Goal: Check status: Check status

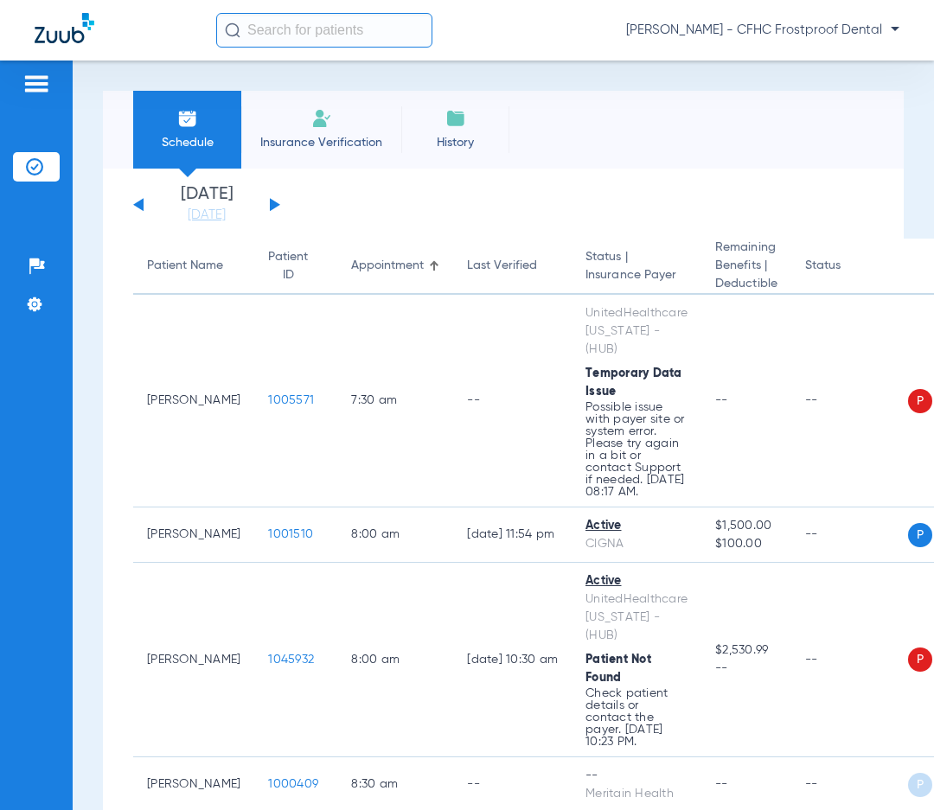
click at [276, 205] on button at bounding box center [275, 204] width 10 height 13
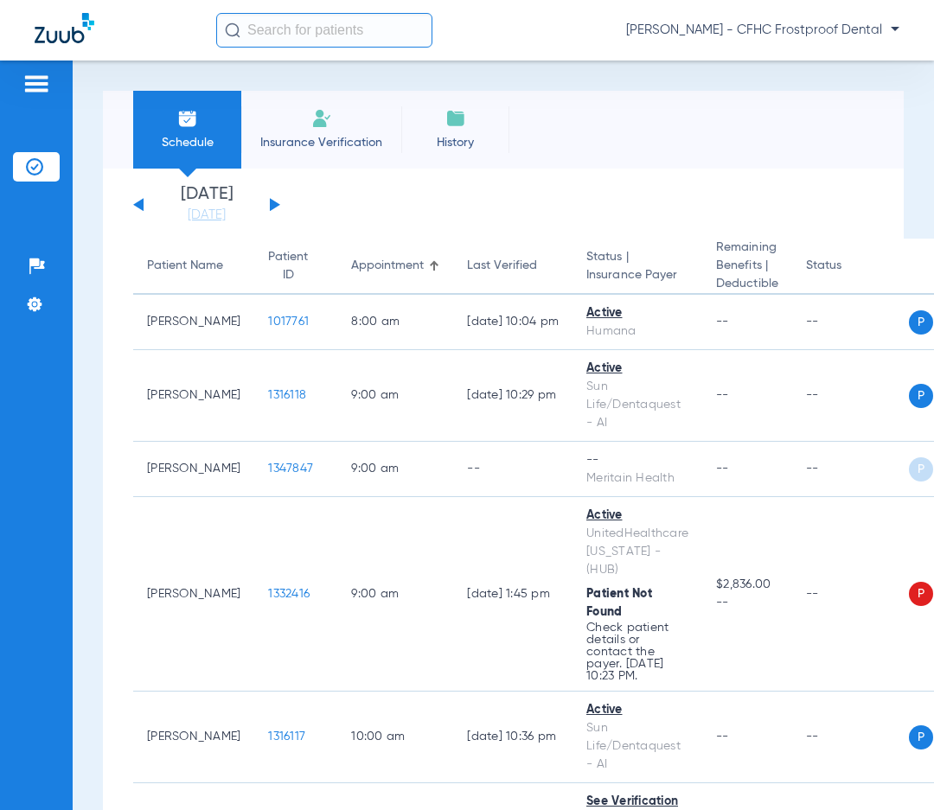
drag, startPoint x: 660, startPoint y: 141, endPoint x: 226, endPoint y: 114, distance: 434.8
click at [660, 141] on div "Schedule Insurance Verification History Last Appt. Sync Time: [DATE] - 09:33 AM" at bounding box center [503, 130] width 801 height 78
drag, startPoint x: 245, startPoint y: 622, endPoint x: 6, endPoint y: 261, distance: 433.0
click at [254, 623] on td "1332416" at bounding box center [295, 594] width 83 height 195
click at [271, 202] on button at bounding box center [275, 204] width 10 height 13
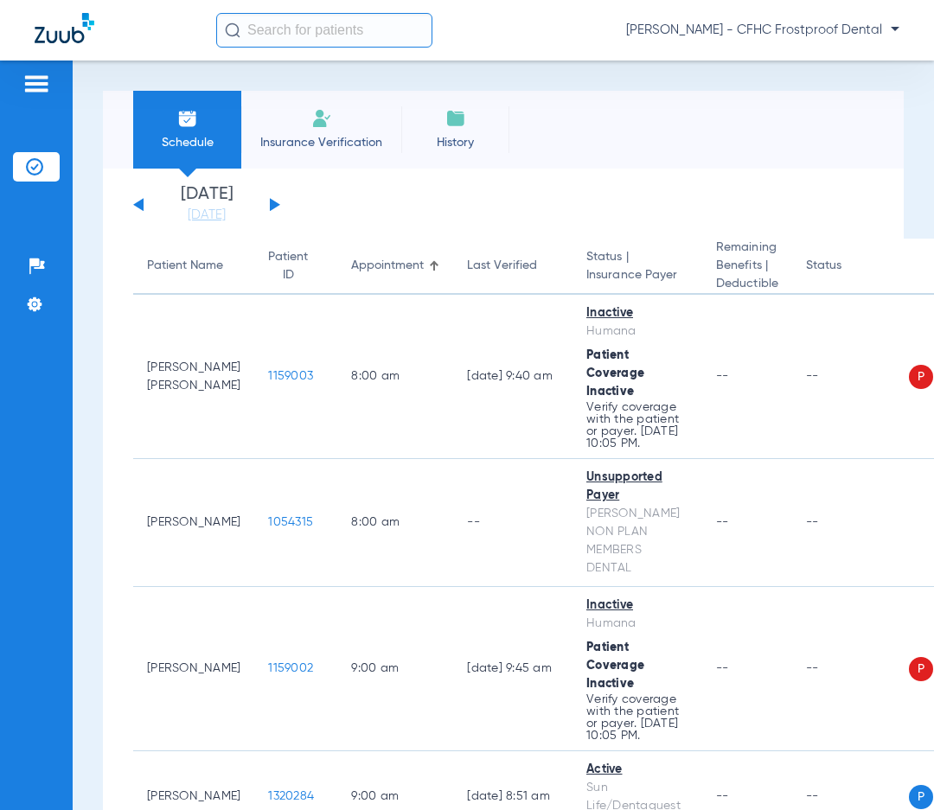
click at [271, 202] on button at bounding box center [275, 204] width 10 height 13
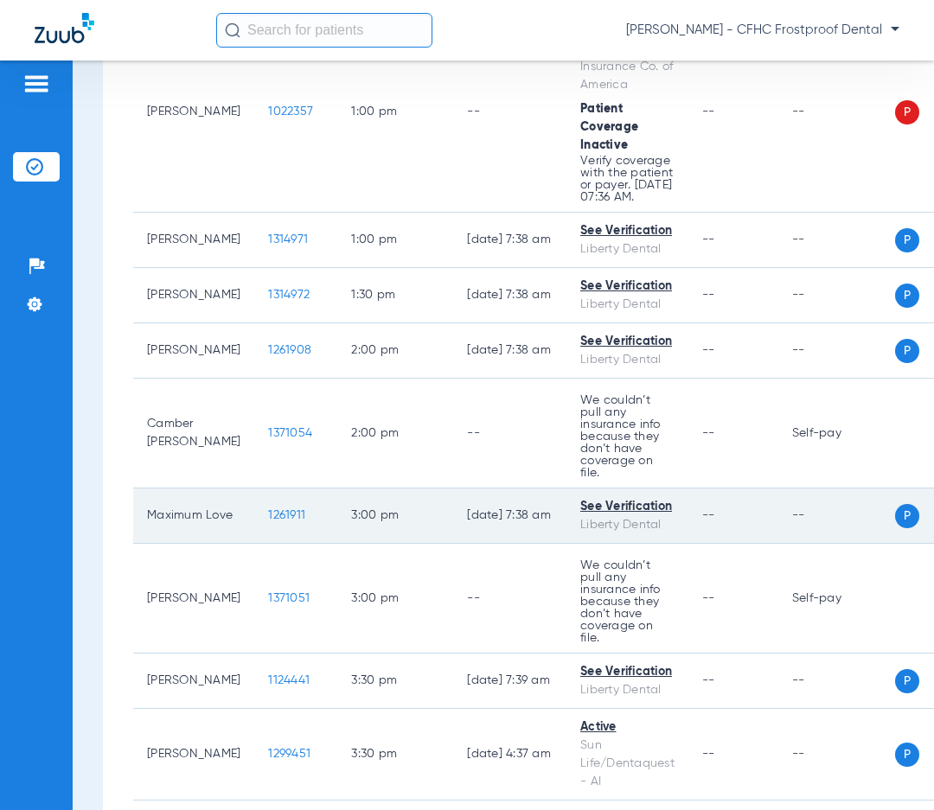
scroll to position [1636, 0]
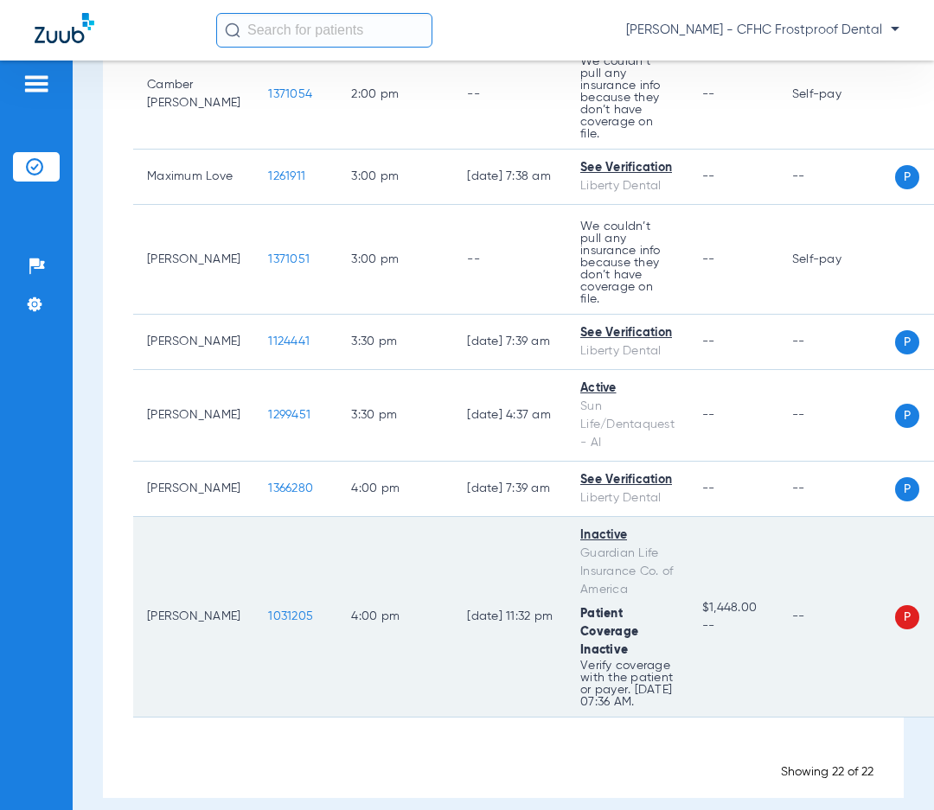
click at [268, 610] on span "1031205" at bounding box center [290, 616] width 45 height 12
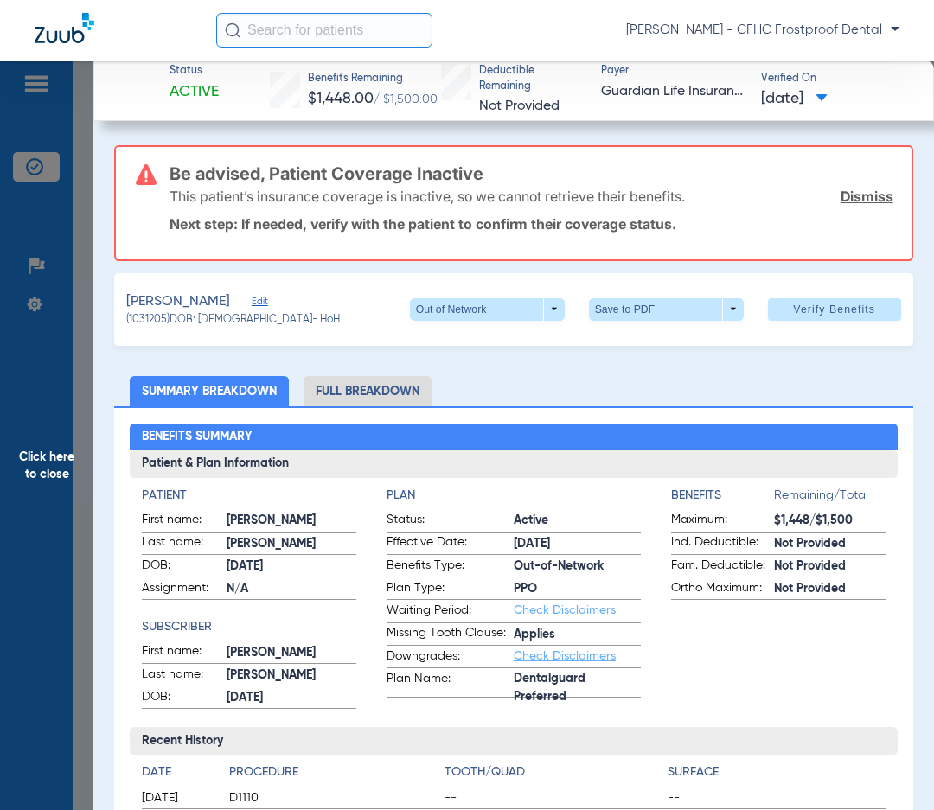
drag, startPoint x: 617, startPoint y: 360, endPoint x: 379, endPoint y: 357, distance: 238.6
click at [267, 297] on span "Edit" at bounding box center [260, 304] width 16 height 16
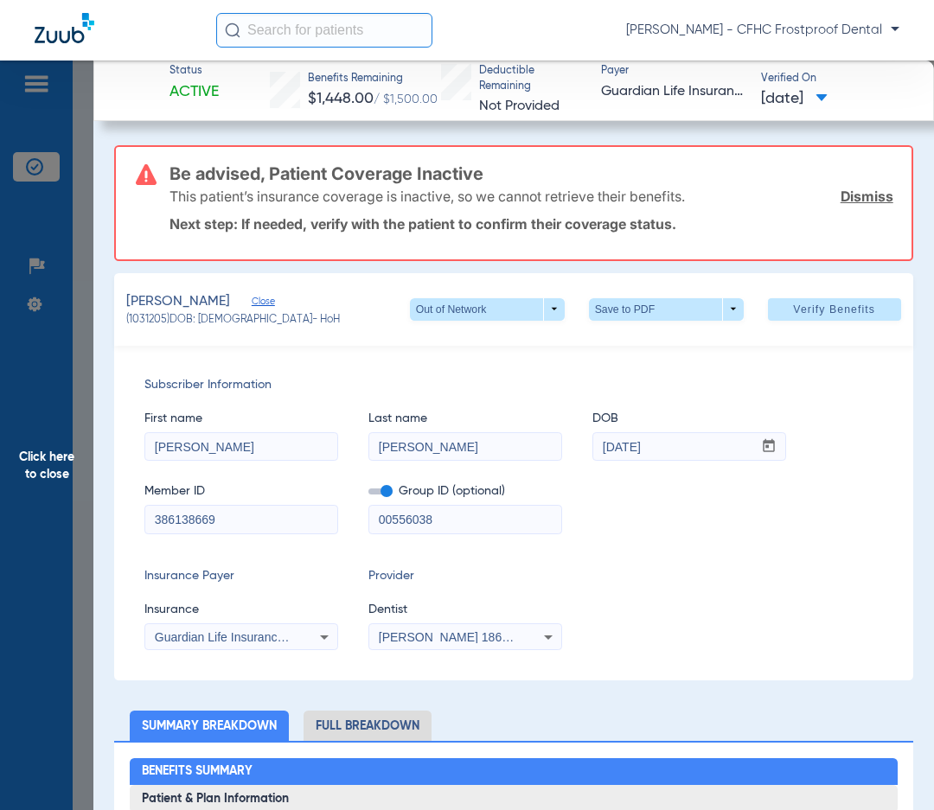
click at [320, 632] on icon at bounding box center [324, 637] width 21 height 21
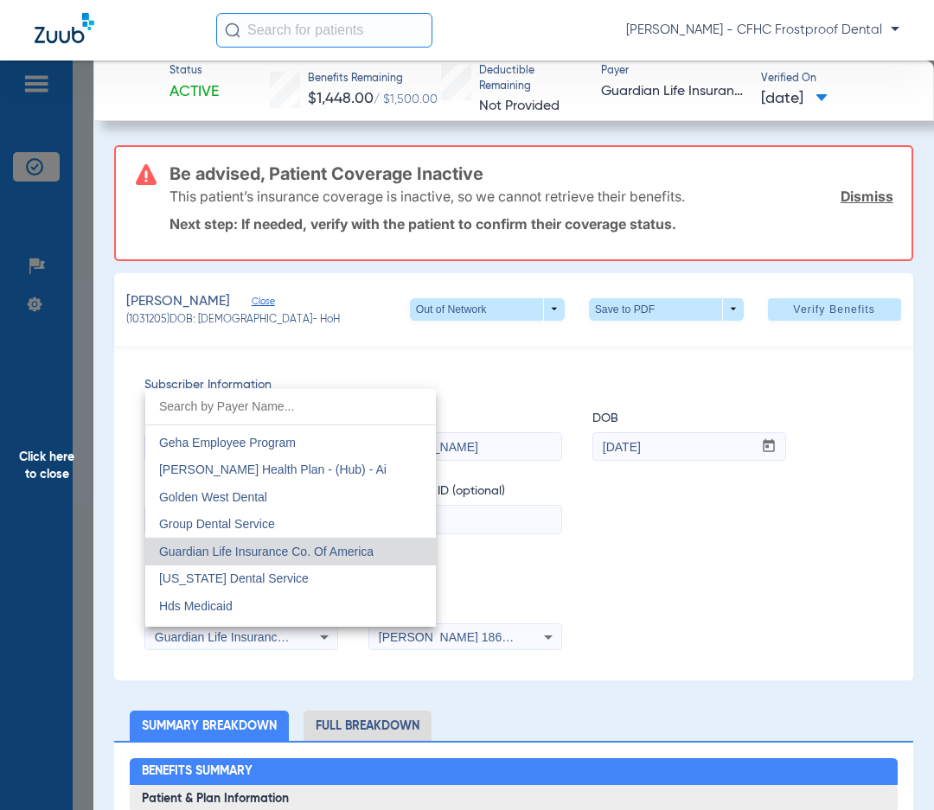
scroll to position [5713, 0]
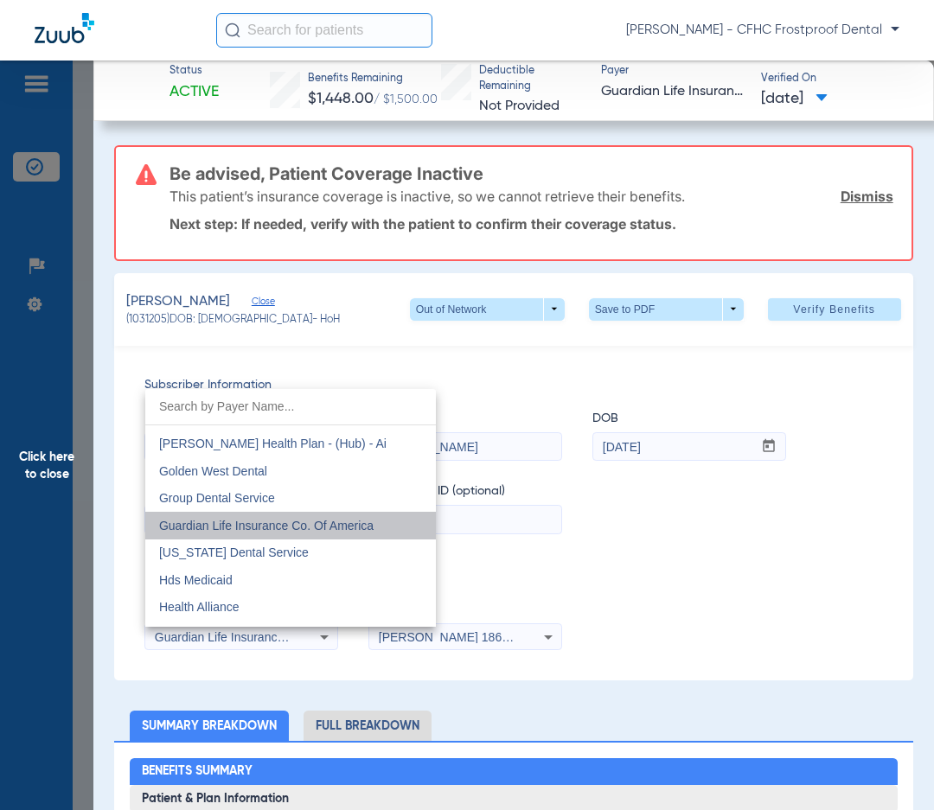
click at [365, 527] on span "Guardian Life Insurance Co. Of America" at bounding box center [266, 526] width 214 height 14
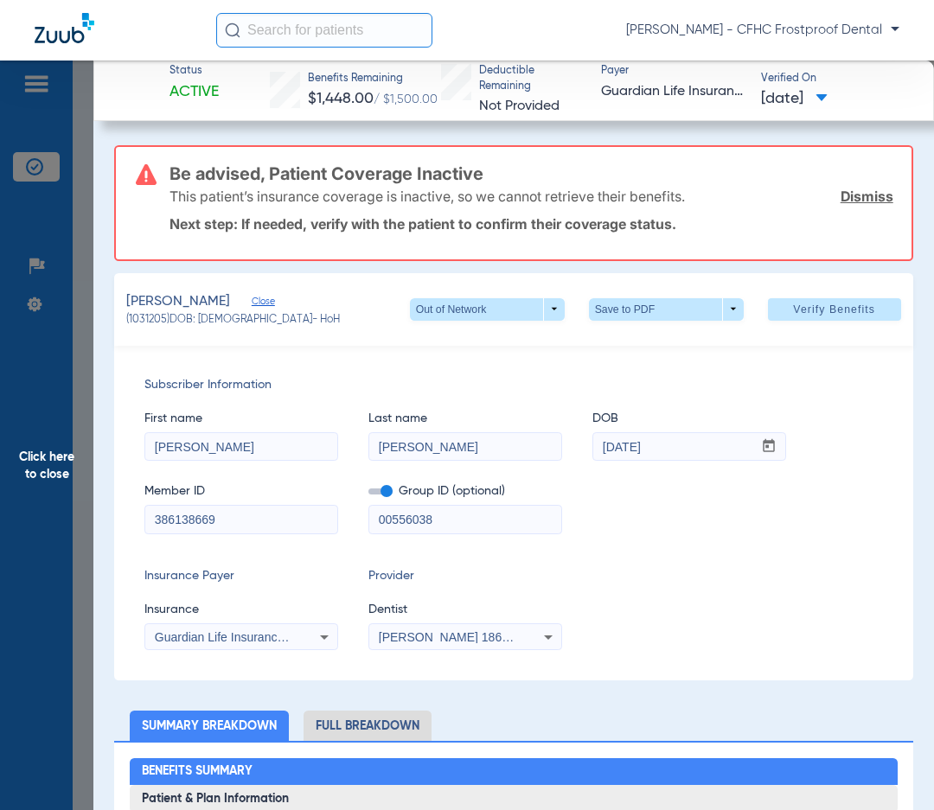
drag, startPoint x: 22, startPoint y: 628, endPoint x: 22, endPoint y: 508, distance: 120.2
click at [22, 628] on span "Click here to close" at bounding box center [46, 466] width 93 height 810
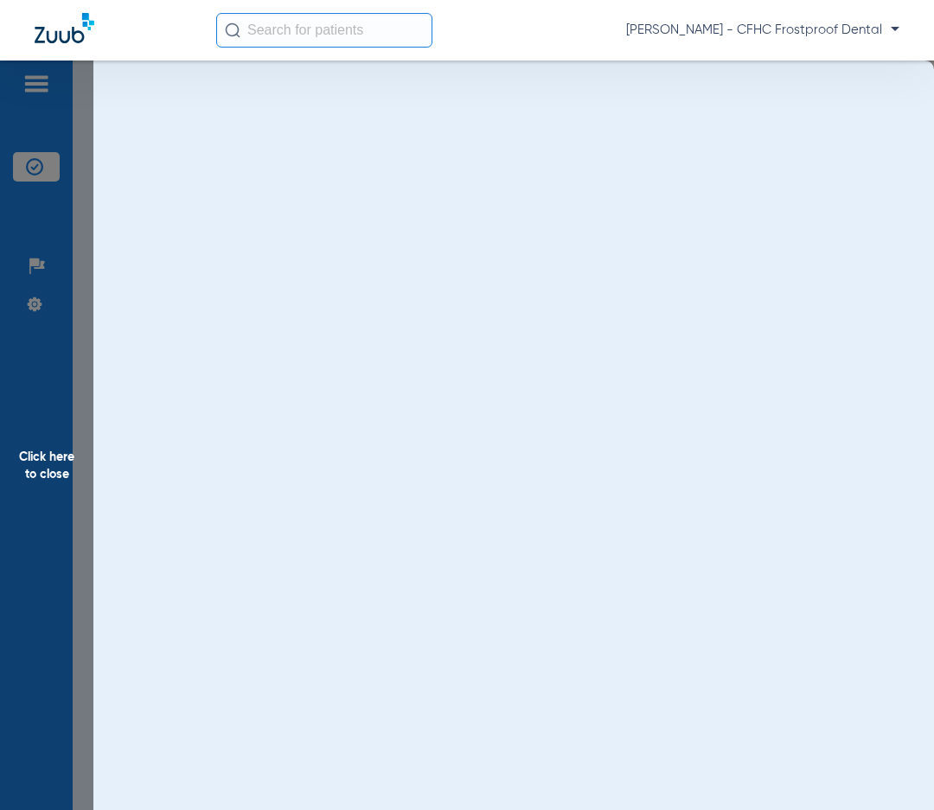
click at [33, 464] on span "Click here to close" at bounding box center [46, 466] width 93 height 810
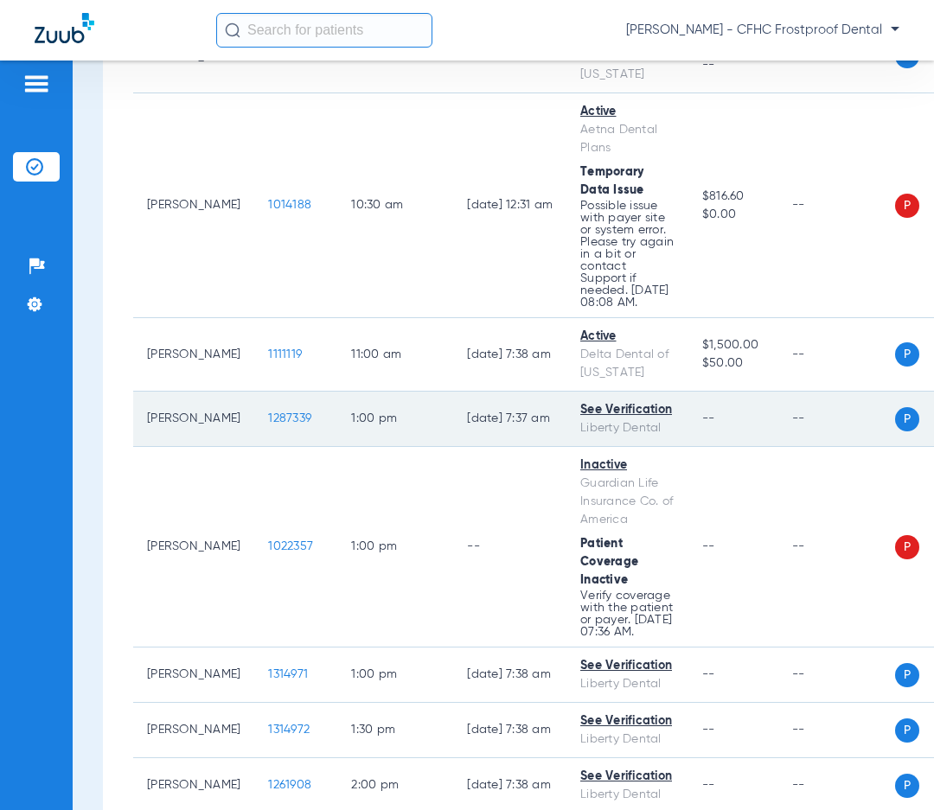
scroll to position [944, 0]
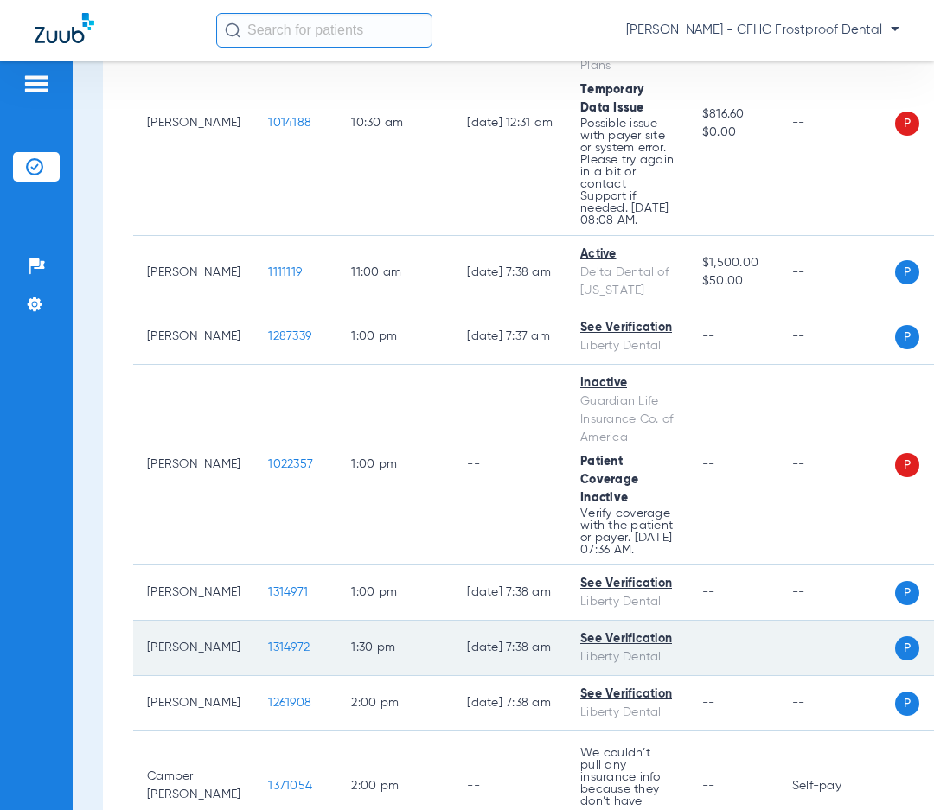
click at [268, 641] on span "1314972" at bounding box center [288, 647] width 41 height 12
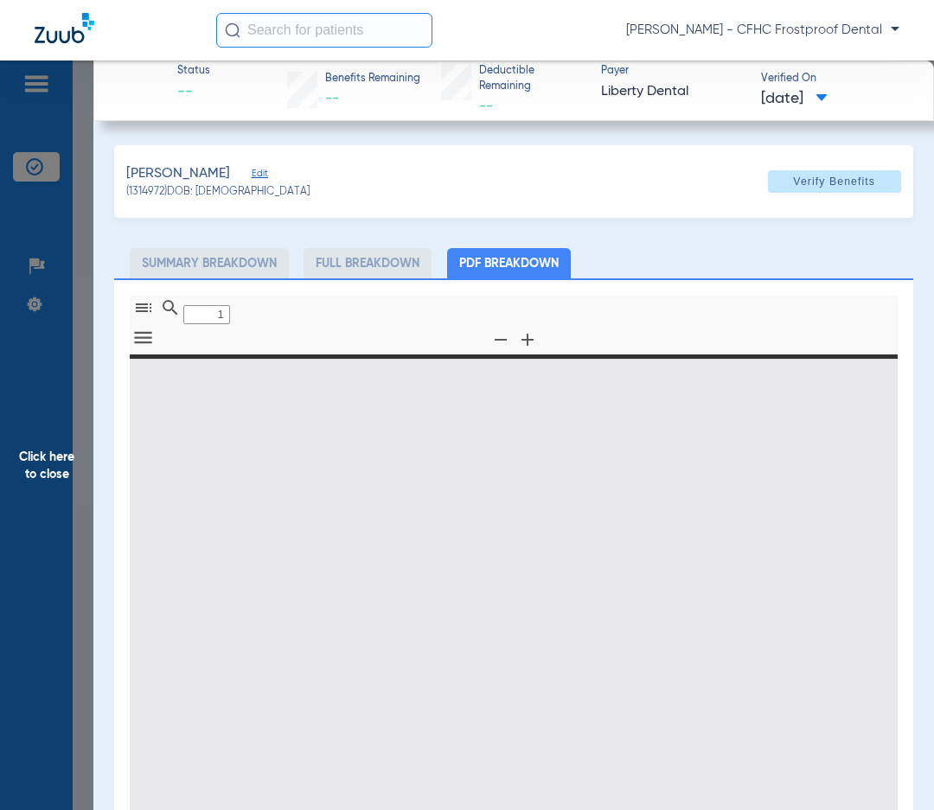
type input "0"
select select "page-width"
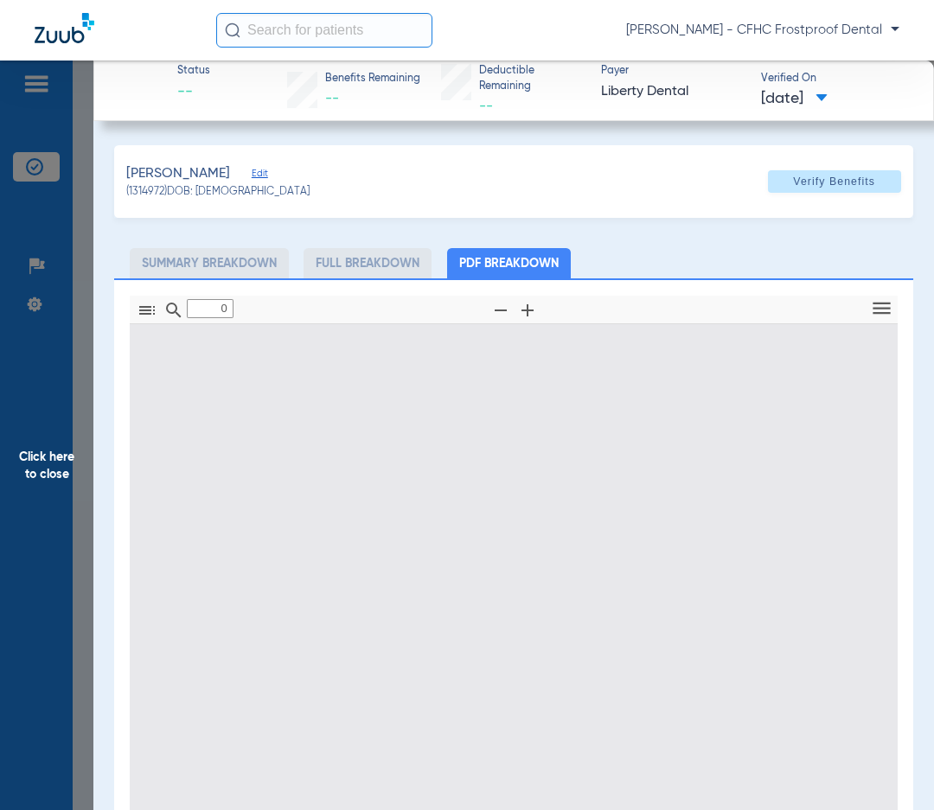
type input "1"
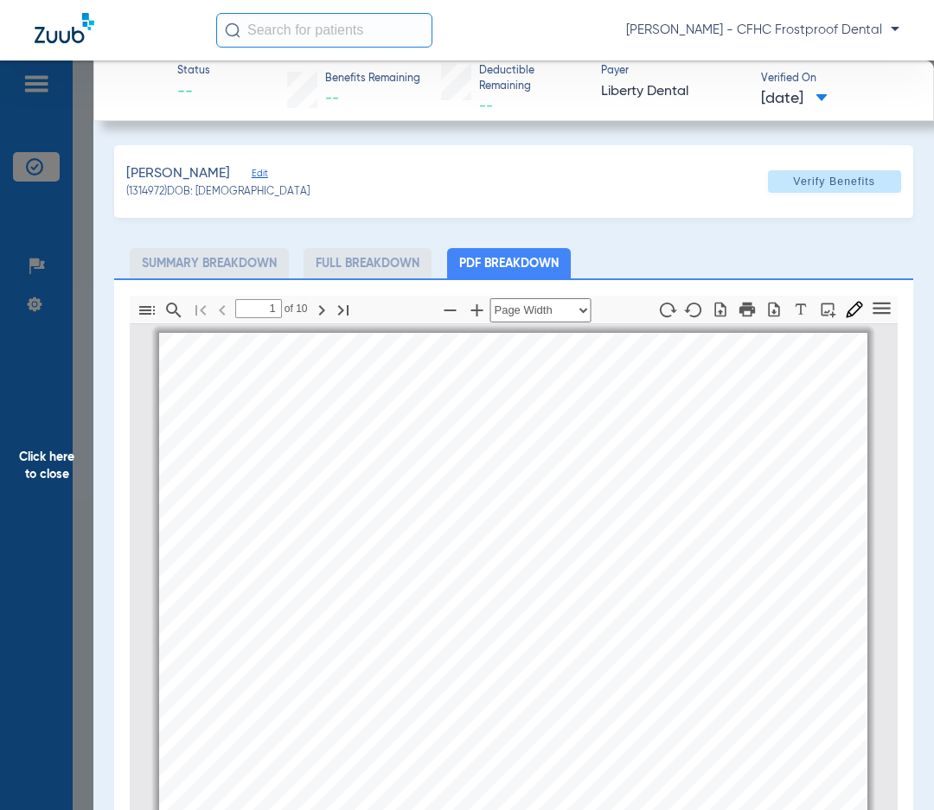
scroll to position [9, 0]
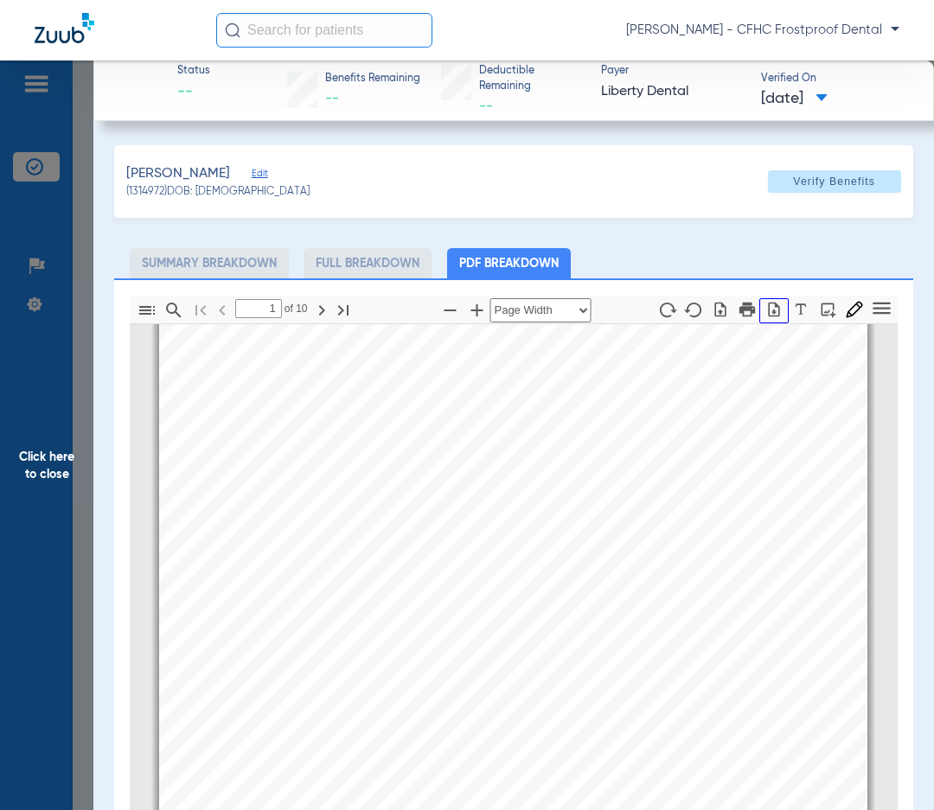
click at [765, 309] on icon "button" at bounding box center [773, 309] width 17 height 17
